Goal: Task Accomplishment & Management: Manage account settings

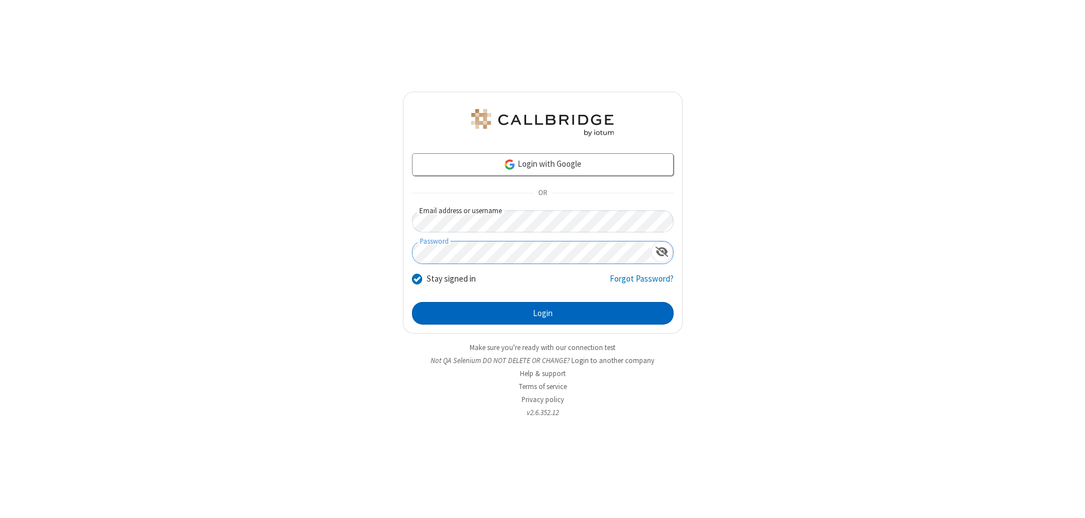
click at [543, 313] on button "Login" at bounding box center [543, 313] width 262 height 23
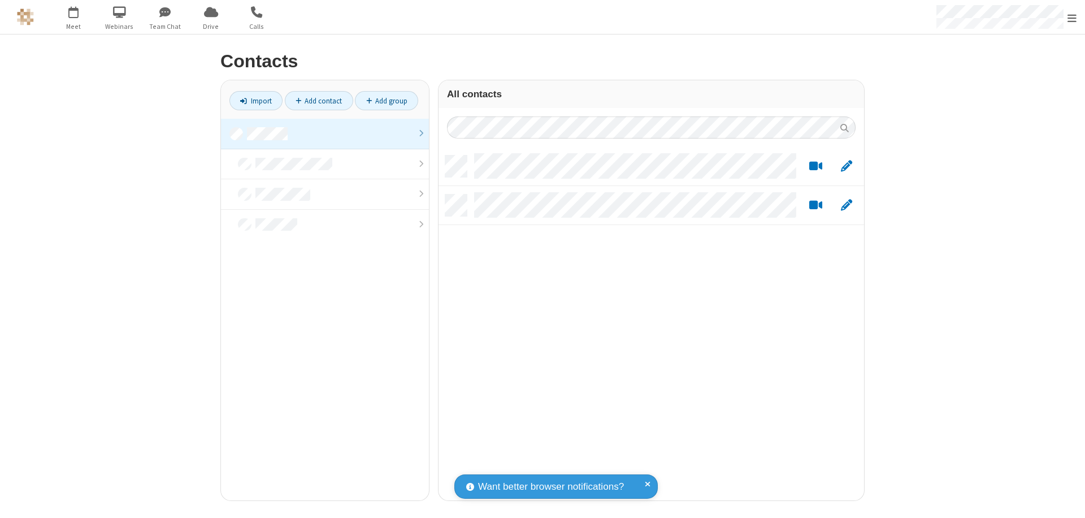
scroll to position [345, 417]
click at [325, 133] on link at bounding box center [325, 134] width 208 height 31
click at [319, 101] on link "Add contact" at bounding box center [319, 100] width 68 height 19
